Goal: Information Seeking & Learning: Learn about a topic

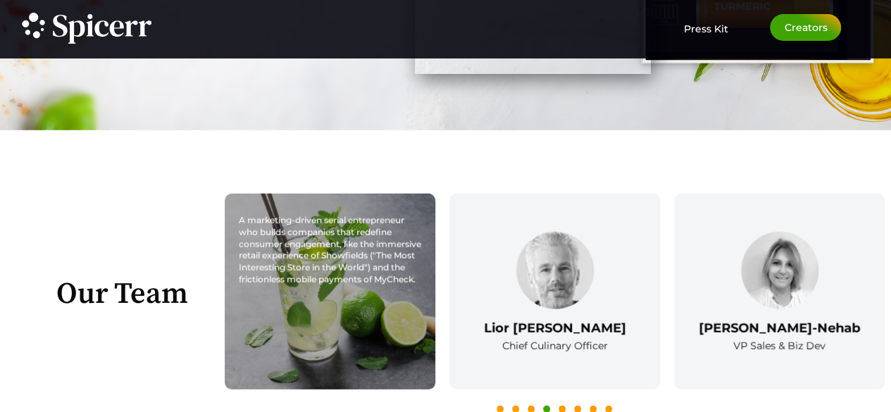
scroll to position [1953, 0]
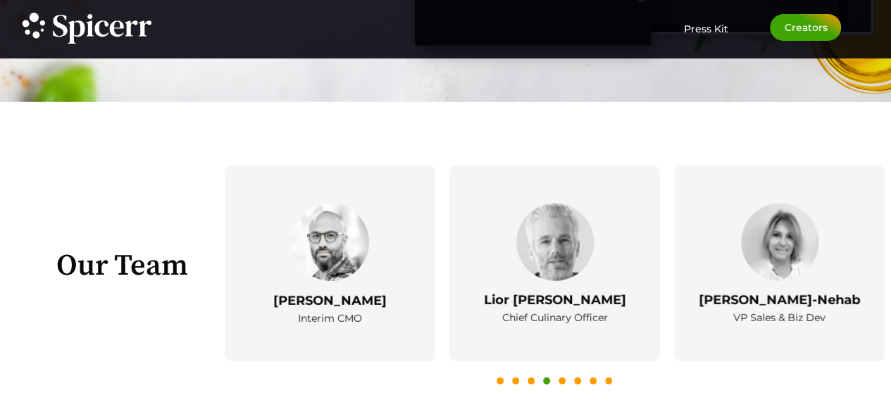
click at [502, 383] on icon at bounding box center [500, 386] width 7 height 7
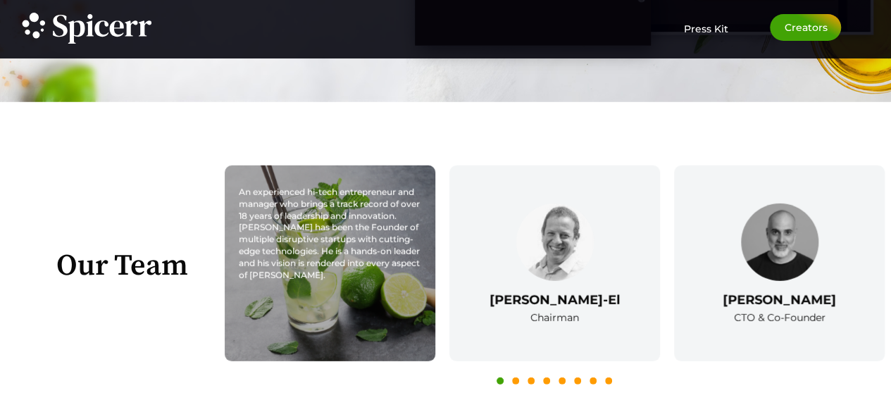
click at [307, 252] on div "[PERSON_NAME] CEO & CO-Founder An experienced hi-tech entrepreneur and manager …" at bounding box center [330, 264] width 211 height 196
click at [296, 233] on div "An experienced hi-tech entrepreneur and manager who brings a track record of ov…" at bounding box center [330, 234] width 183 height 94
click at [350, 295] on div "An experienced hi-tech entrepreneur and manager who brings a track record of ov…" at bounding box center [330, 264] width 211 height 196
click at [340, 252] on div "An experienced hi-tech entrepreneur and manager who brings a track record of ov…" at bounding box center [330, 234] width 183 height 94
drag, startPoint x: 340, startPoint y: 252, endPoint x: 313, endPoint y: 249, distance: 26.9
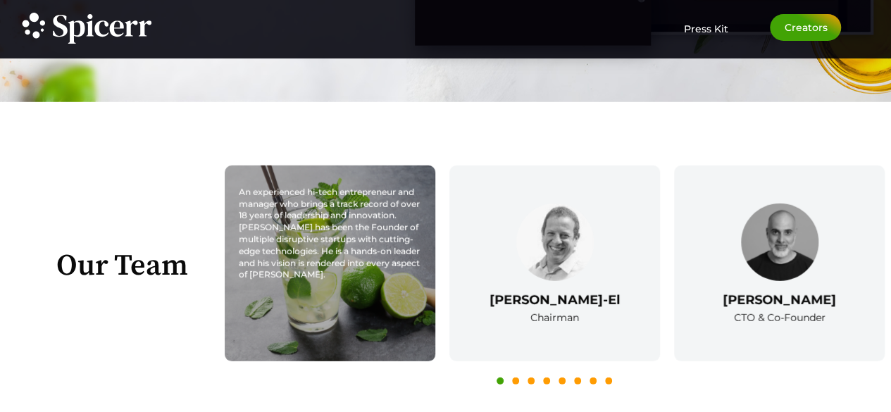
click at [313, 249] on div "An experienced hi-tech entrepreneur and manager who brings a track record of ov…" at bounding box center [330, 234] width 183 height 94
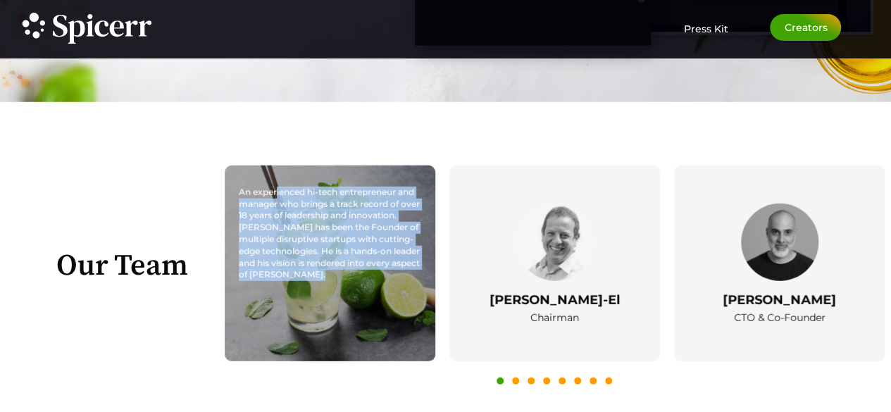
click at [313, 249] on div "An experienced hi-tech entrepreneur and manager who brings a track record of ov…" at bounding box center [330, 234] width 183 height 94
copy div "An experienced hi-tech entrepreneur and manager who brings a track record of ov…"
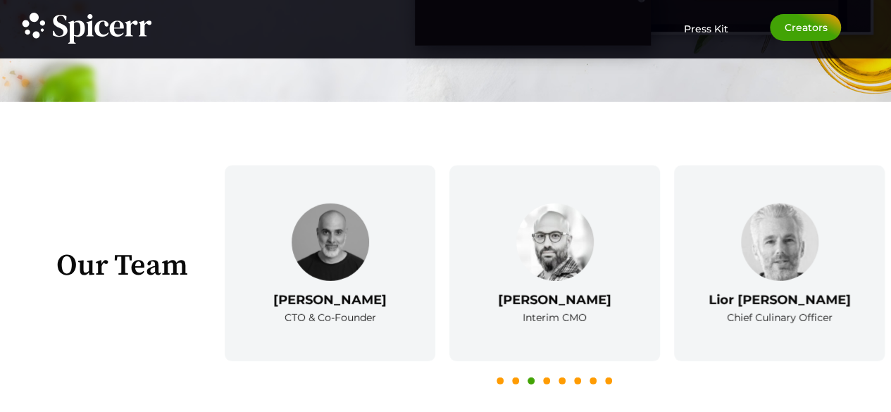
click at [500, 378] on button "1" at bounding box center [500, 381] width 7 height 7
click at [4, 110] on div "Our Team [PERSON_NAME]-Nehab VP Sales & Biz Dev Successful and proven performan…" at bounding box center [445, 270] width 891 height 336
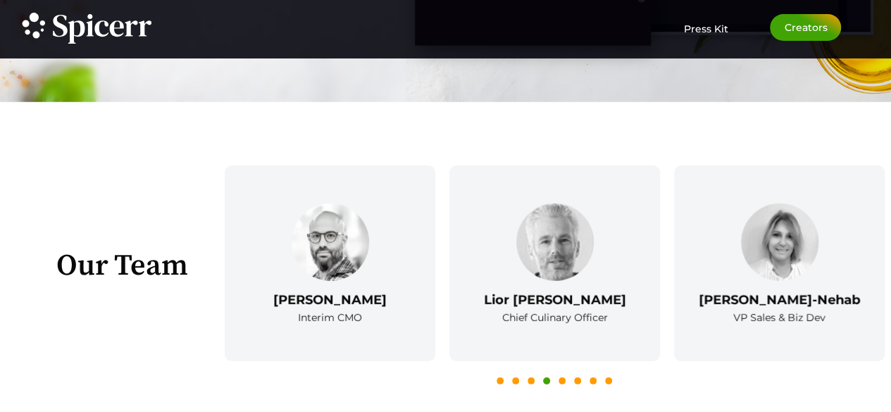
click at [70, 127] on div "Our Team [PERSON_NAME]-Nehab VP Sales & Biz Dev Successful and proven performan…" at bounding box center [445, 270] width 891 height 336
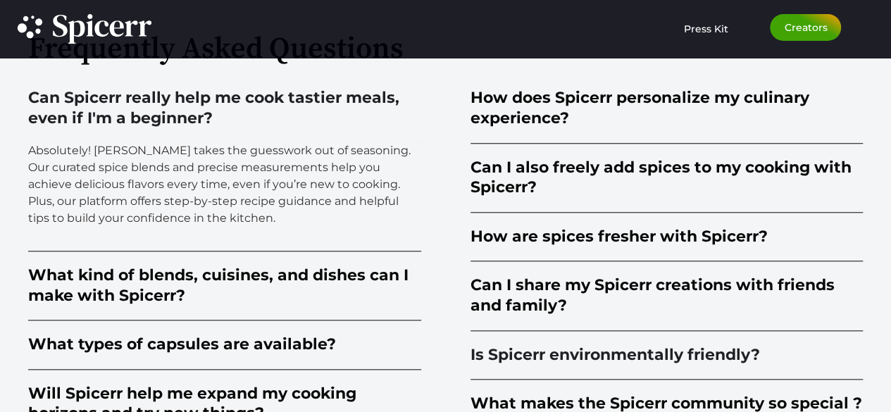
scroll to position [3515, 0]
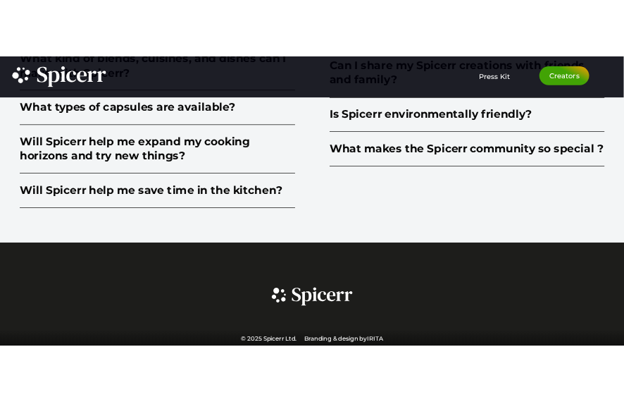
scroll to position [2781, 0]
